Goal: Transaction & Acquisition: Purchase product/service

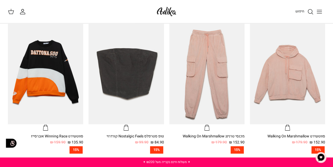
scroll to position [437, 0]
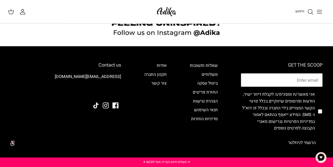
click at [320, 12] on icon "Toggle menu" at bounding box center [320, 11] width 6 height 6
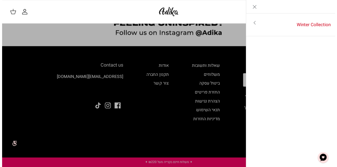
scroll to position [440, 0]
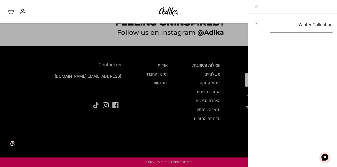
click at [300, 30] on link "Winter Collection" at bounding box center [301, 25] width 72 height 16
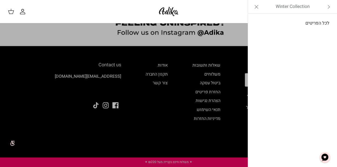
click at [308, 25] on link "לכל הפריטים" at bounding box center [293, 23] width 84 height 13
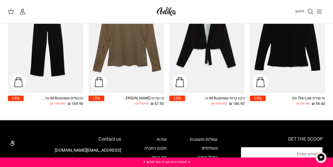
scroll to position [578, 0]
